Goal: Task Accomplishment & Management: Use online tool/utility

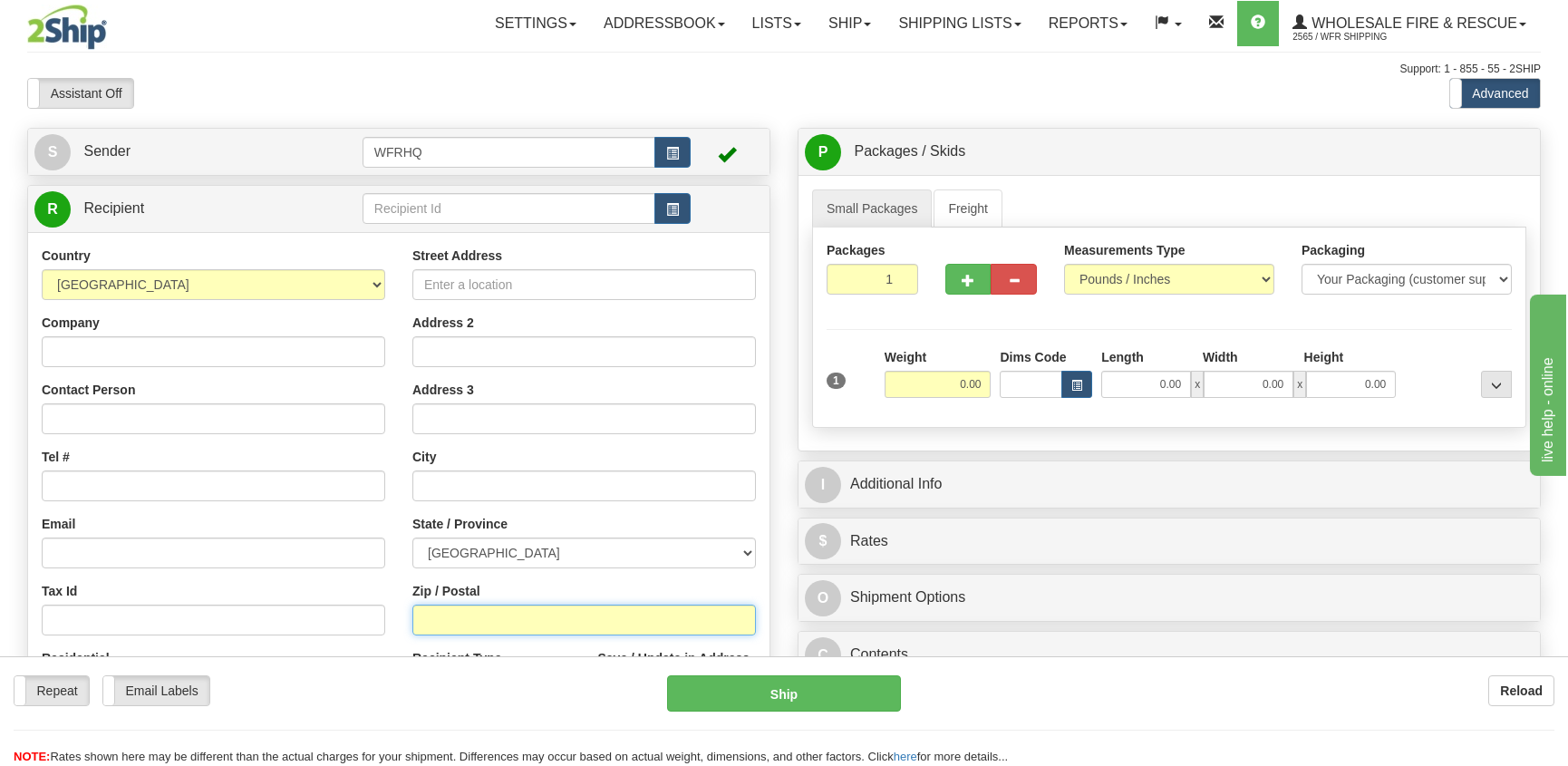
click at [441, 621] on input "Zip / Postal" at bounding box center [584, 619] width 344 height 31
type input "K0J 1T0"
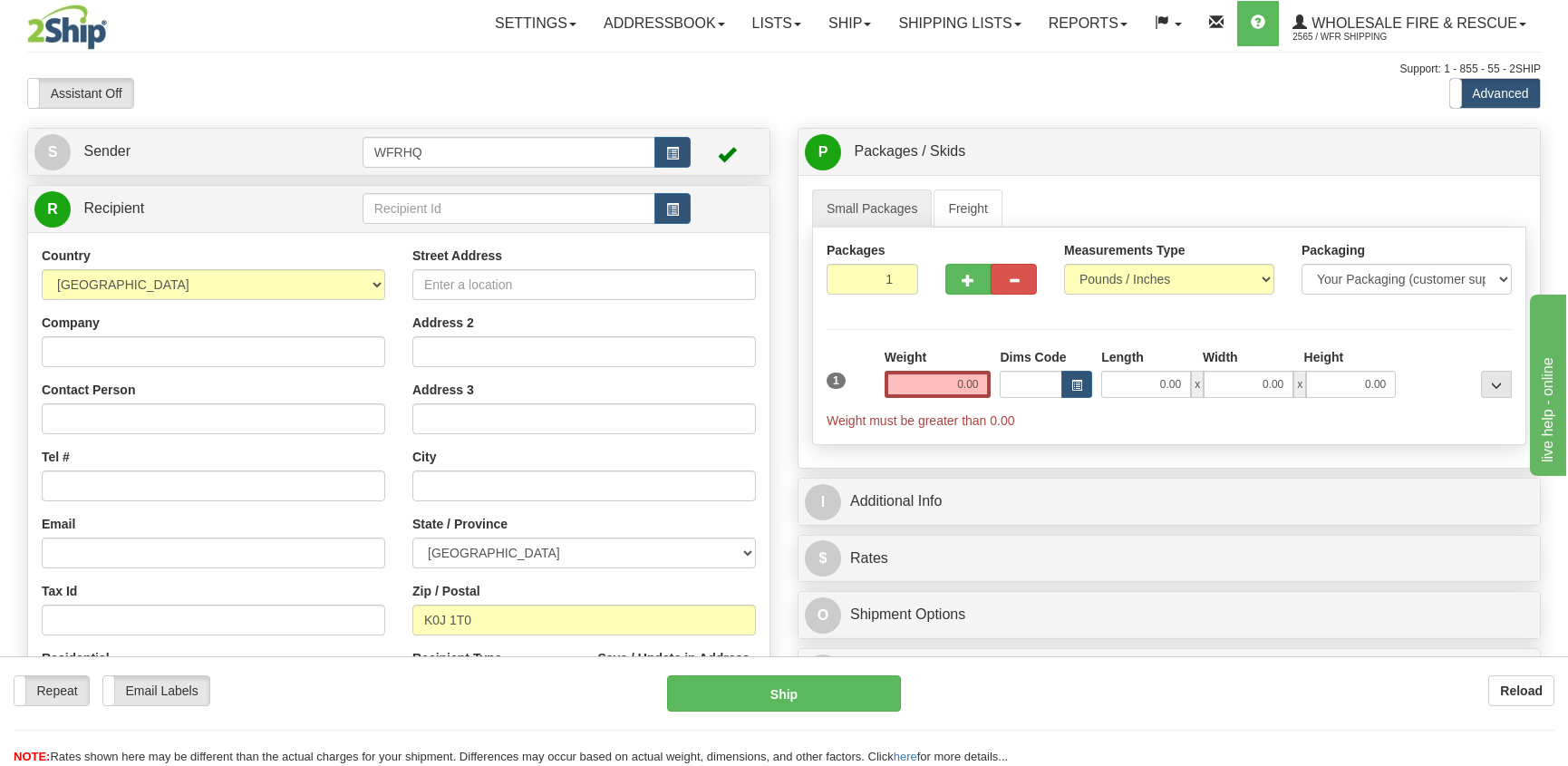
type input "EGANVILLE"
select select "ON"
click at [963, 379] on input "0.00" at bounding box center [938, 384] width 107 height 27
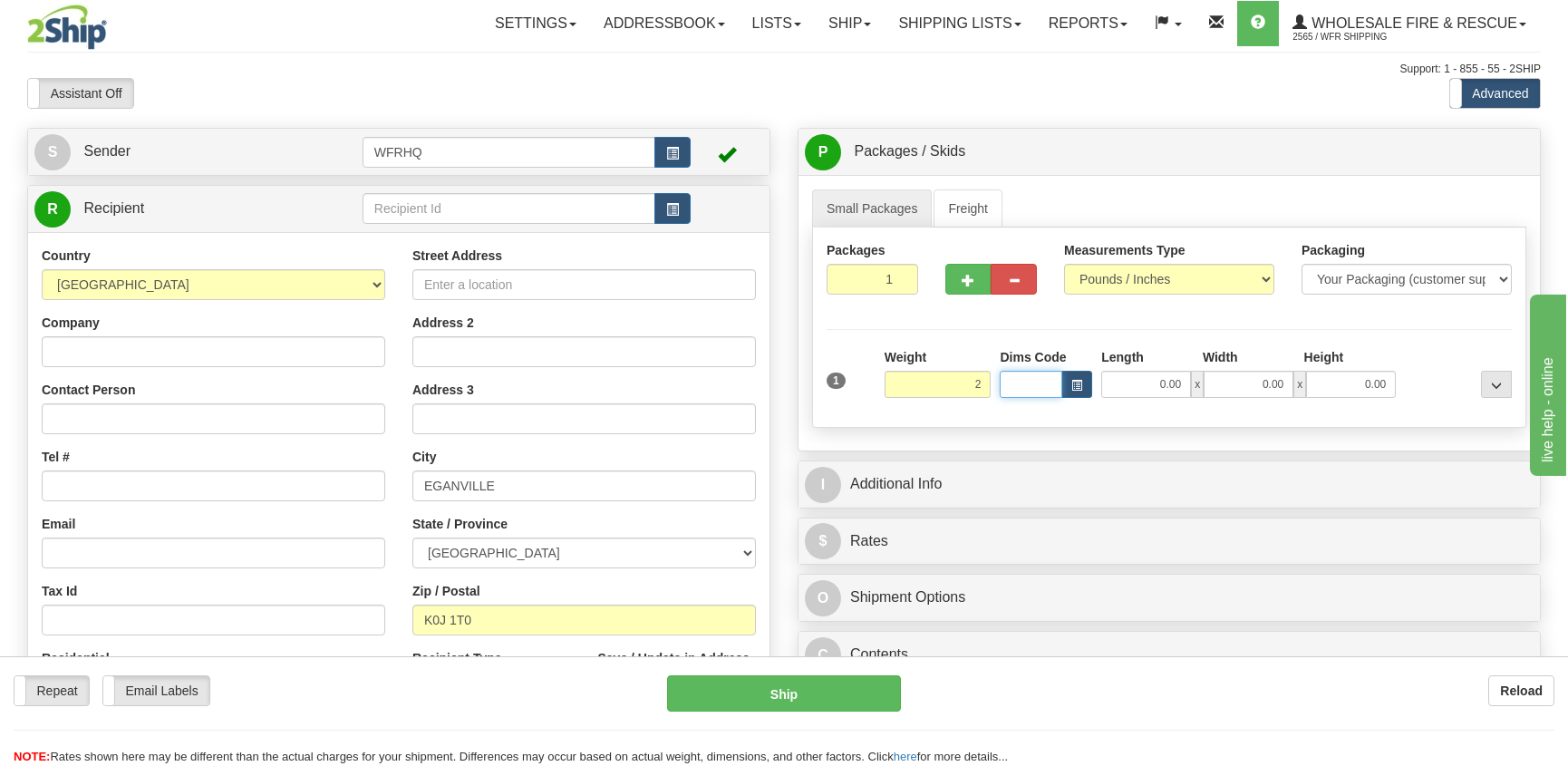
type input "2.00"
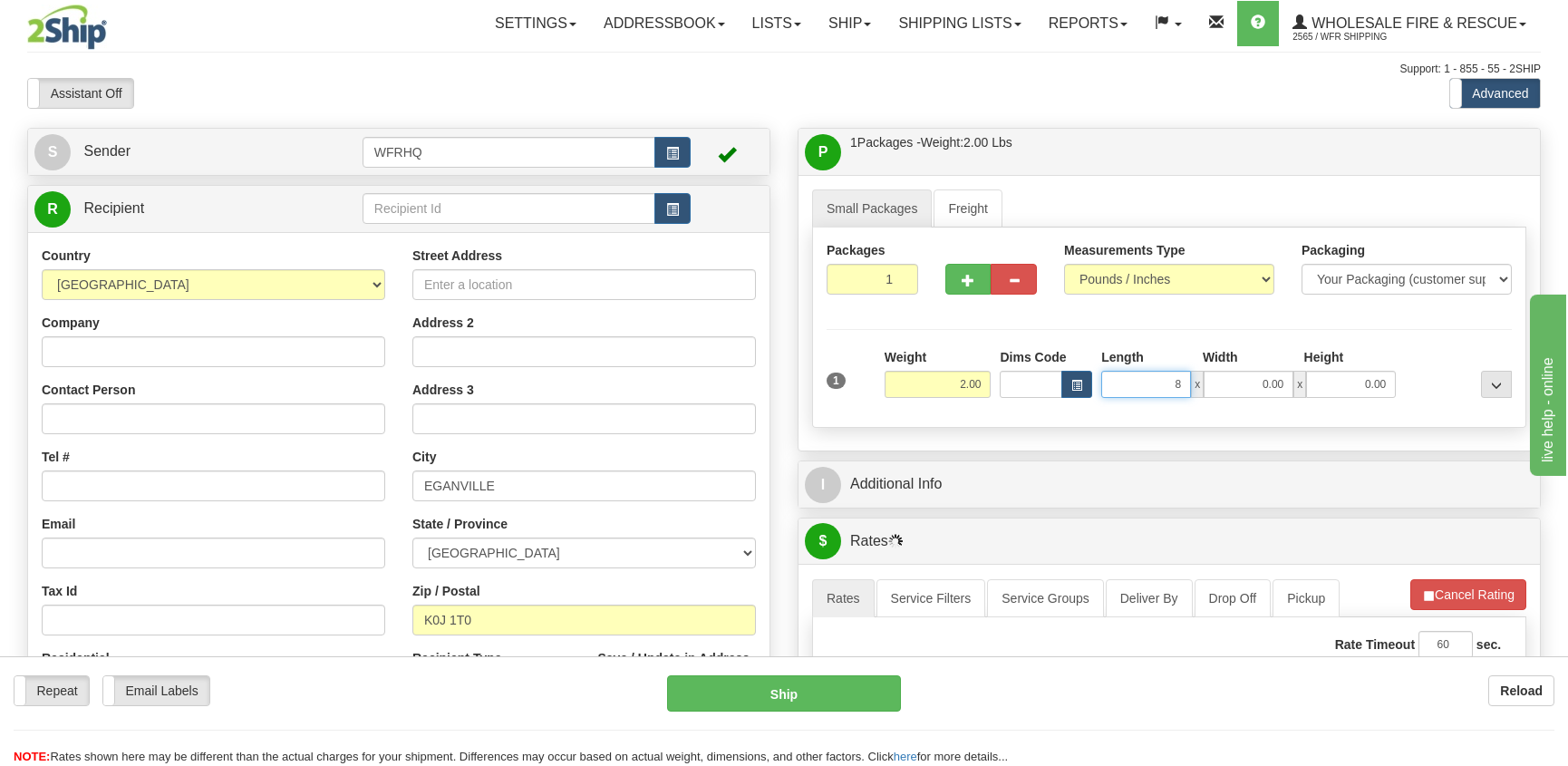
type input "8.00"
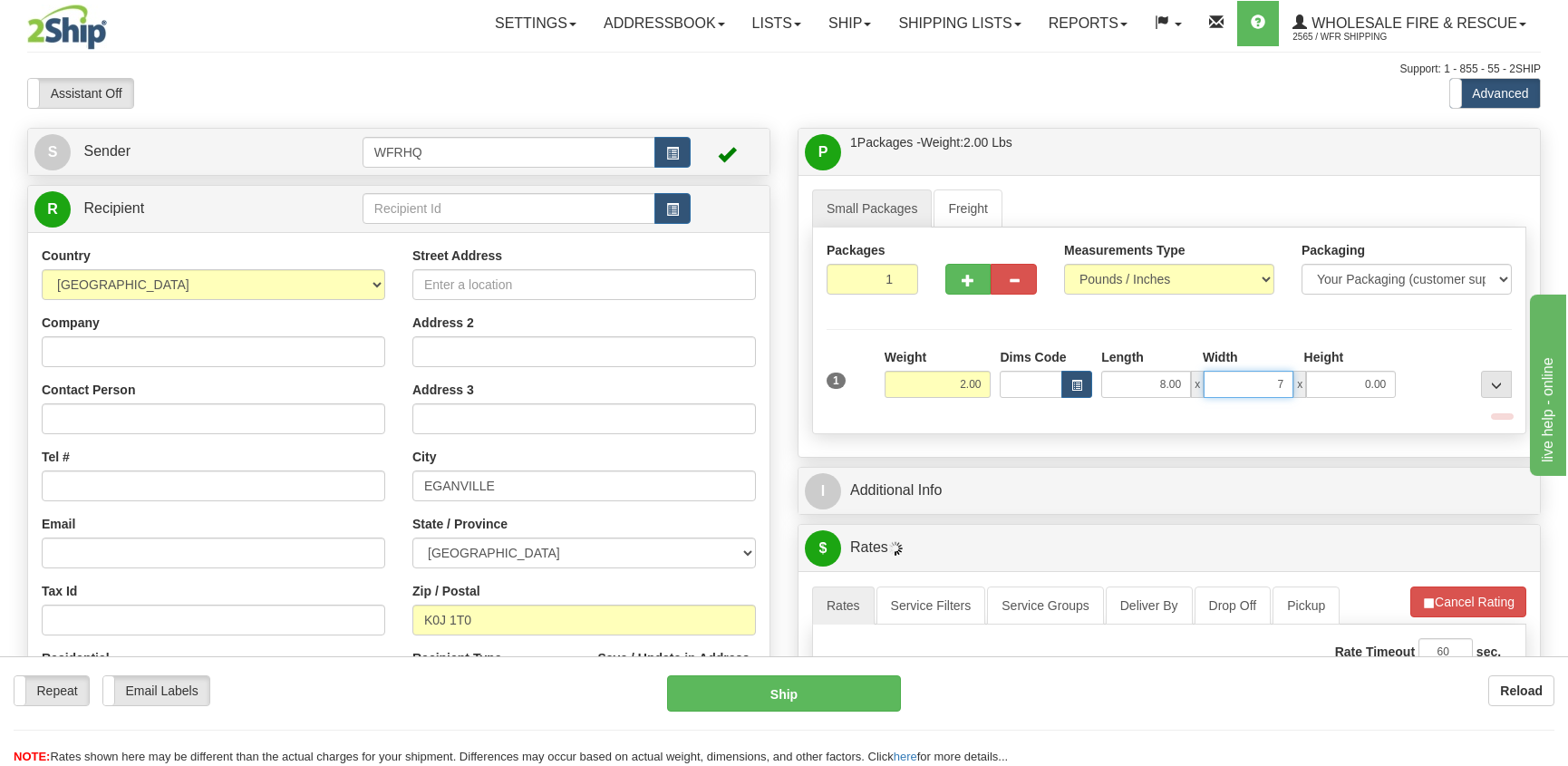
type input "7.00"
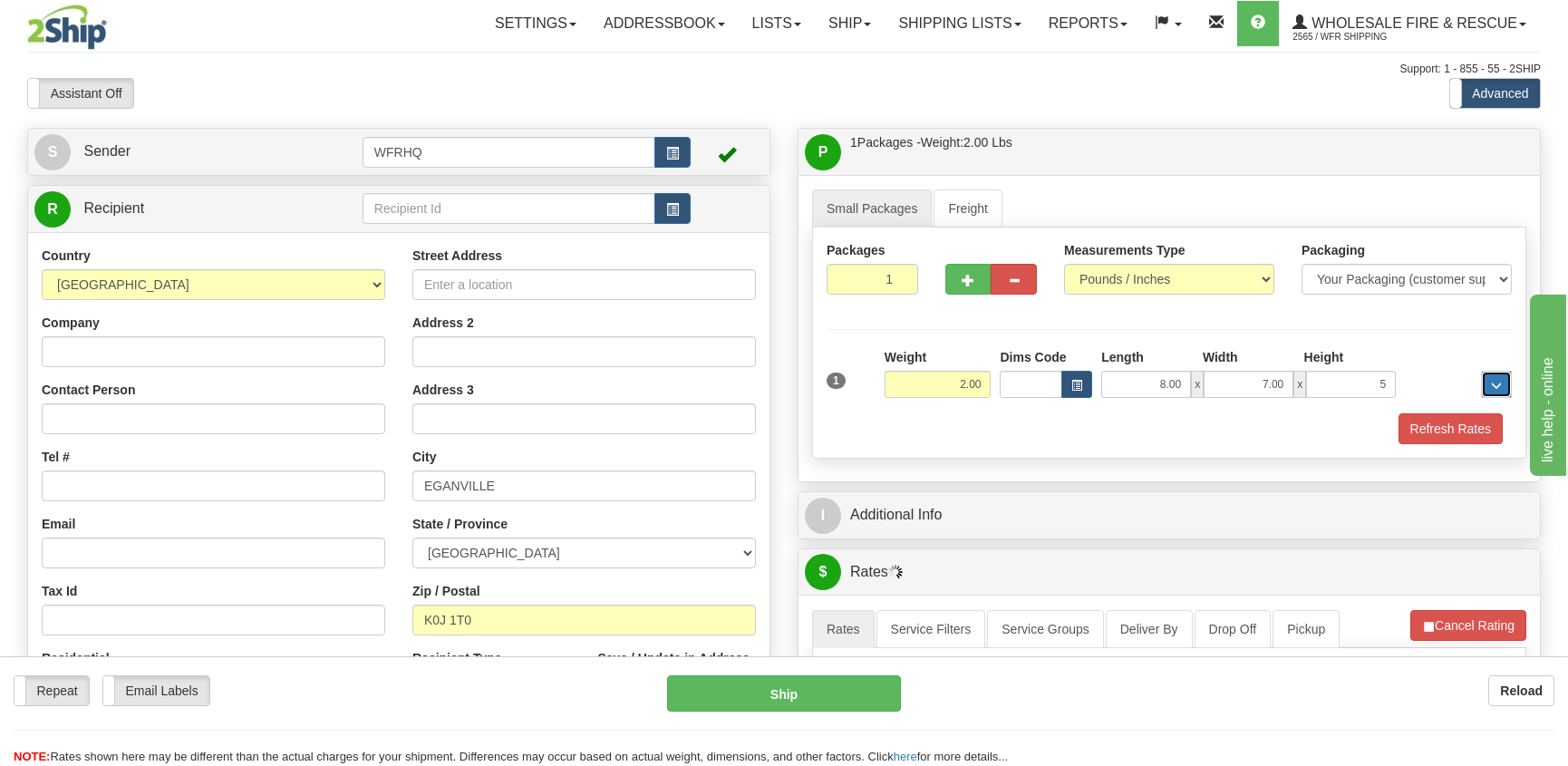
type input "5.00"
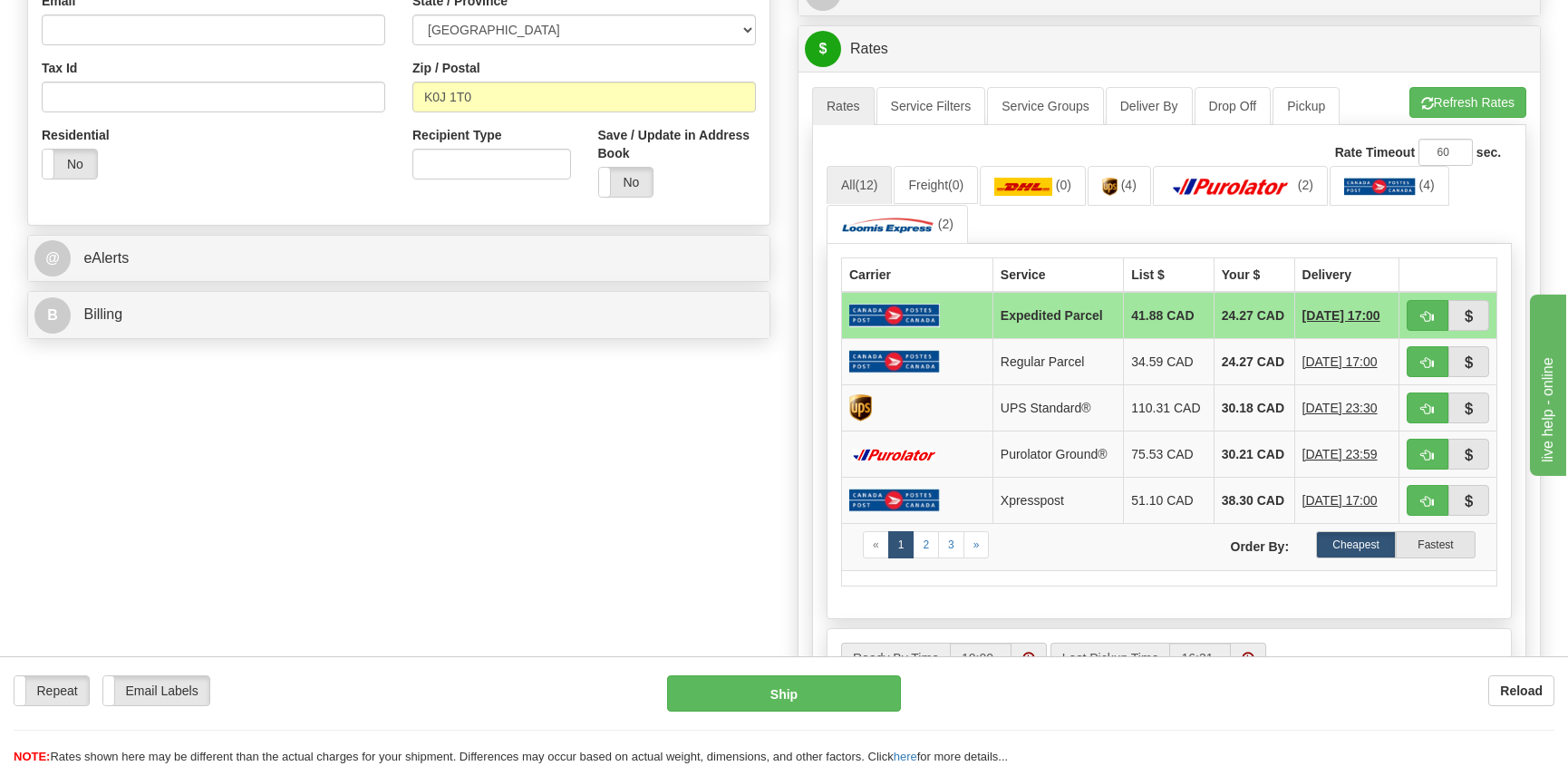
scroll to position [544, 0]
